Goal: Browse casually

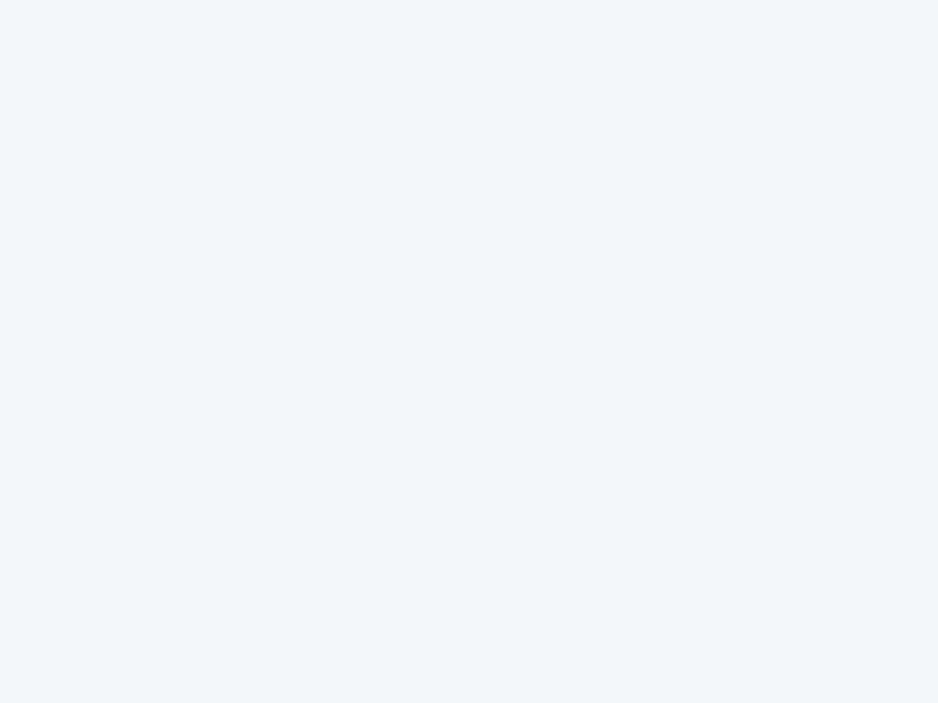
click at [469, 352] on div at bounding box center [469, 351] width 938 height 703
